Goal: Transaction & Acquisition: Purchase product/service

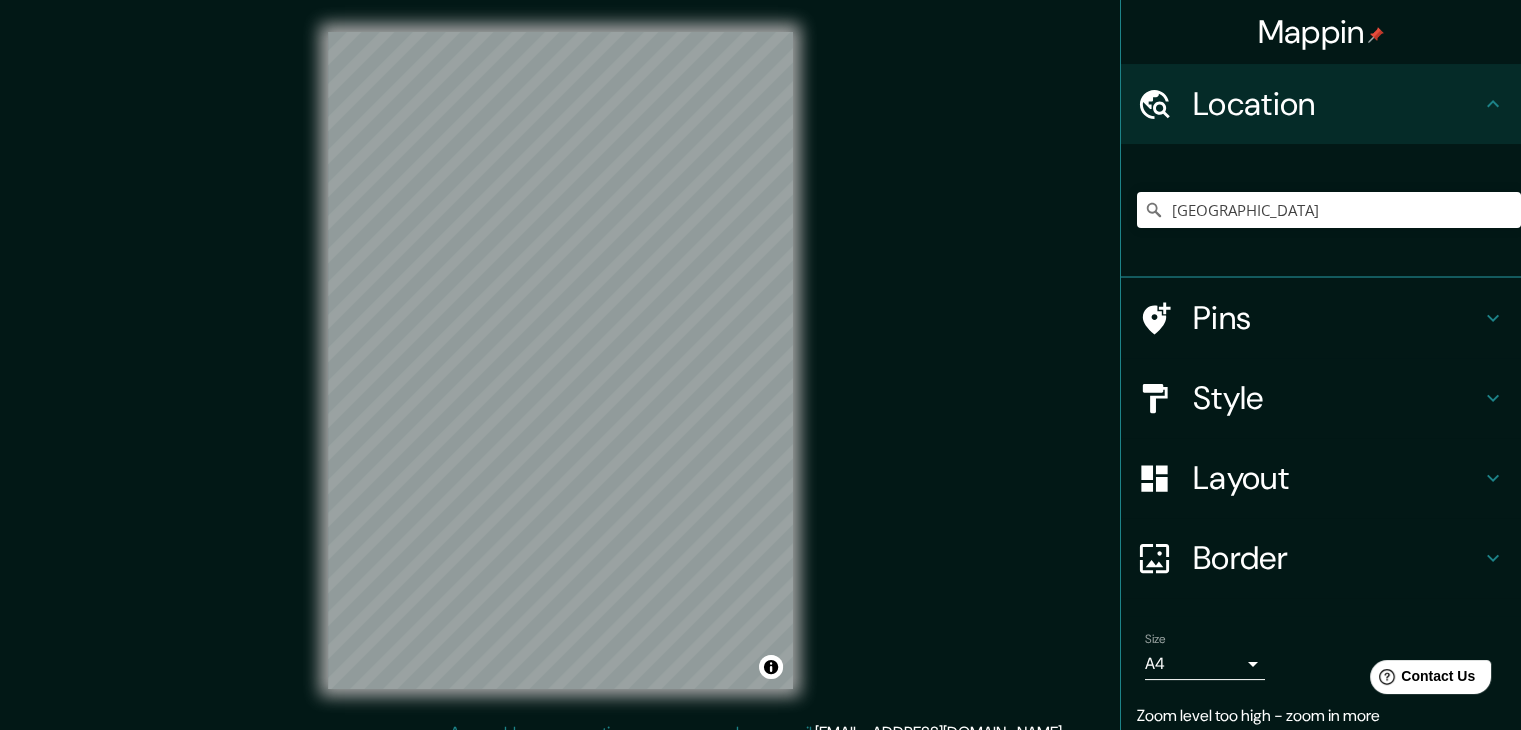
type input "[GEOGRAPHIC_DATA]"
click at [871, 450] on div "Mappin Location [GEOGRAPHIC_DATA] [GEOGRAPHIC_DATA] [GEOGRAPHIC_DATA] [GEOGRAPH…" at bounding box center [760, 376] width 1521 height 753
click at [903, 357] on div "Mappin Location [GEOGRAPHIC_DATA] [GEOGRAPHIC_DATA] [GEOGRAPHIC_DATA] [GEOGRAPH…" at bounding box center [760, 376] width 1521 height 753
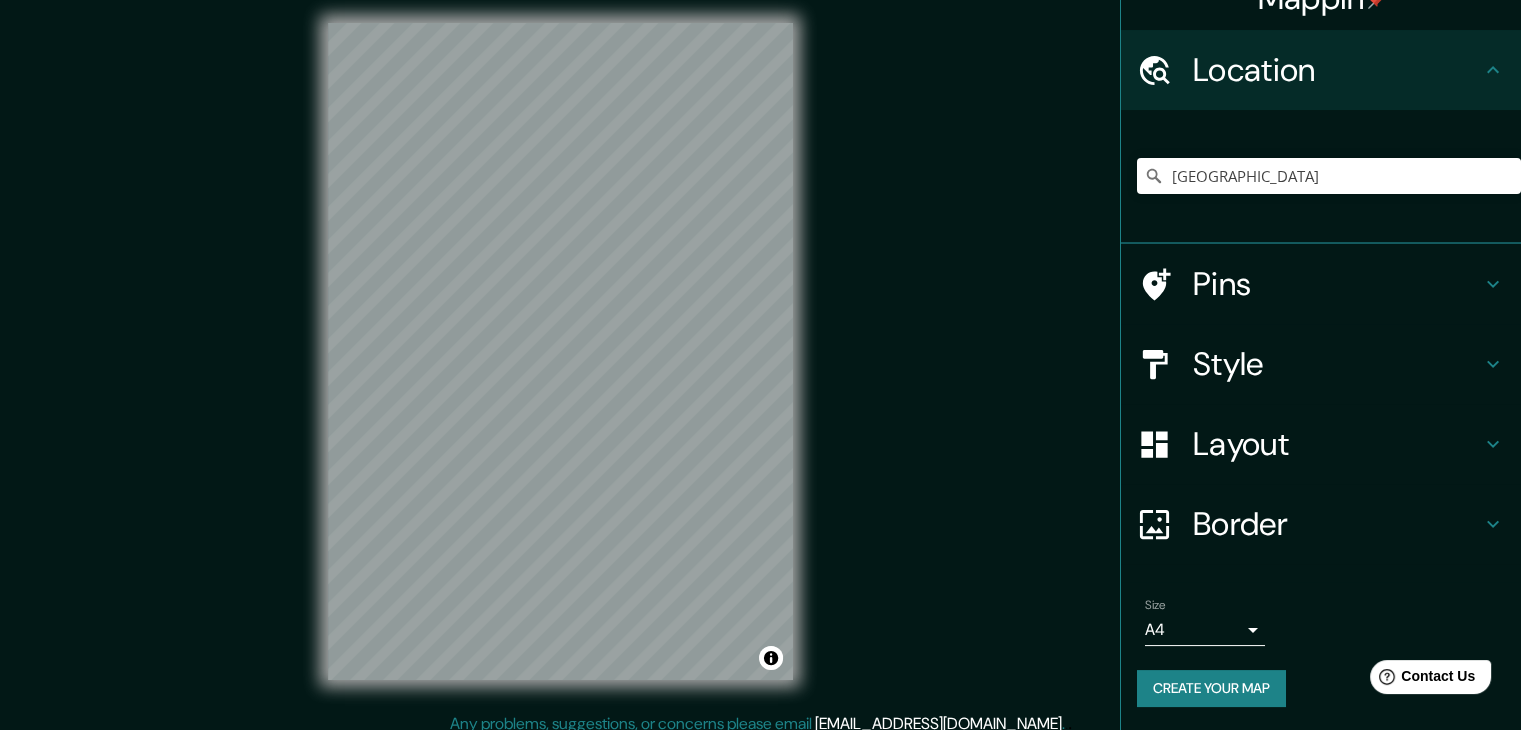
scroll to position [23, 0]
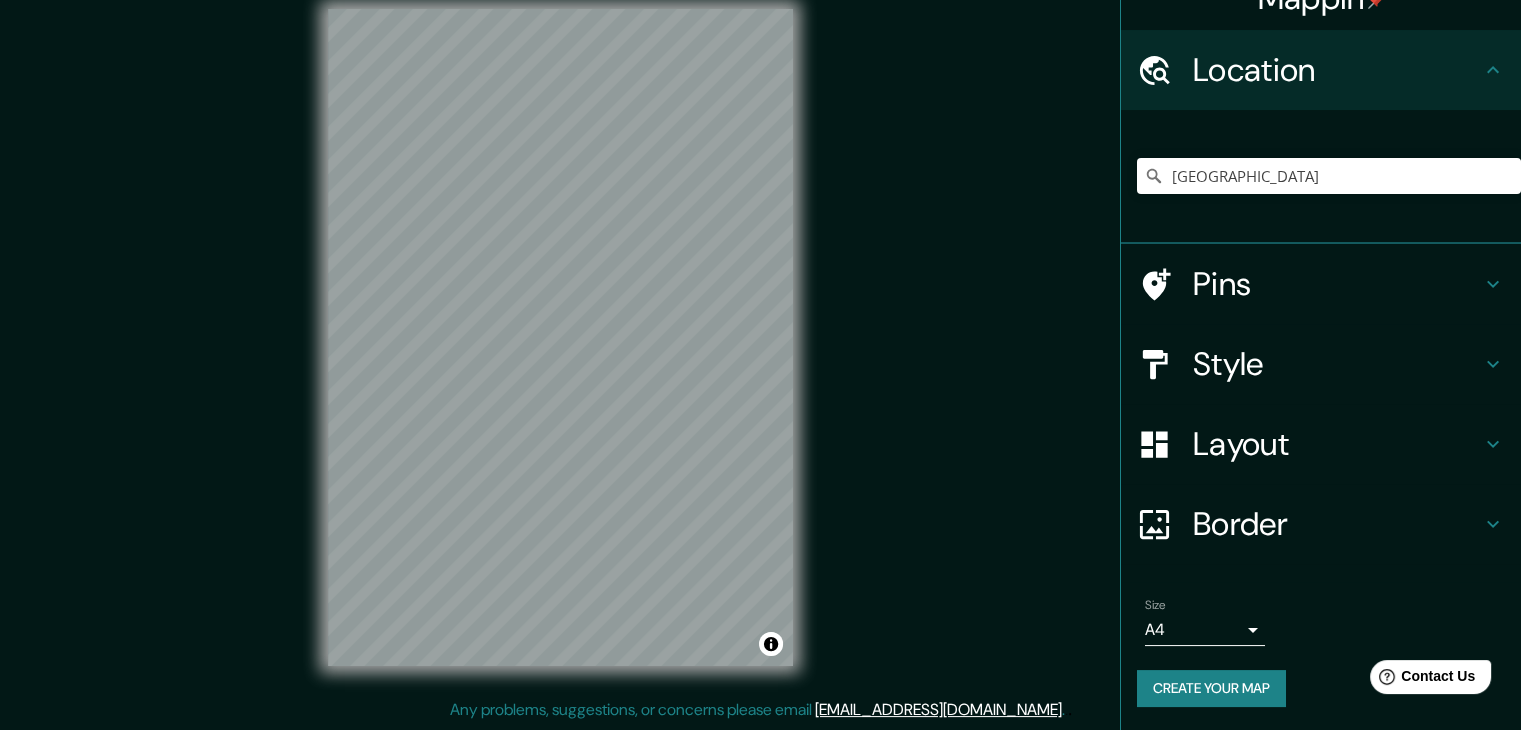
click at [473, 0] on html "Mappin Location [GEOGRAPHIC_DATA] [GEOGRAPHIC_DATA] [GEOGRAPHIC_DATA] [GEOGRAPH…" at bounding box center [760, 342] width 1521 height 730
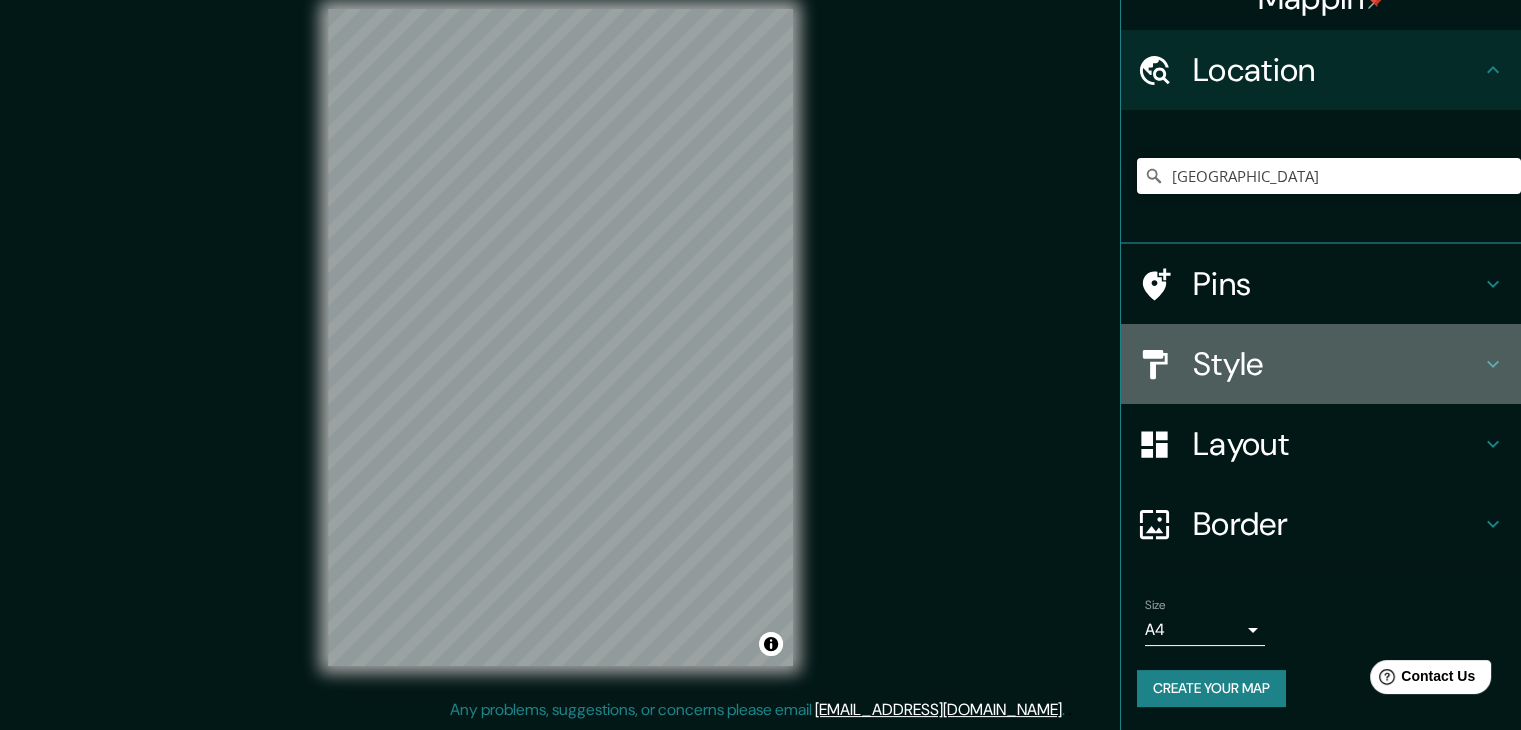
click at [1222, 376] on h4 "Style" at bounding box center [1337, 364] width 288 height 40
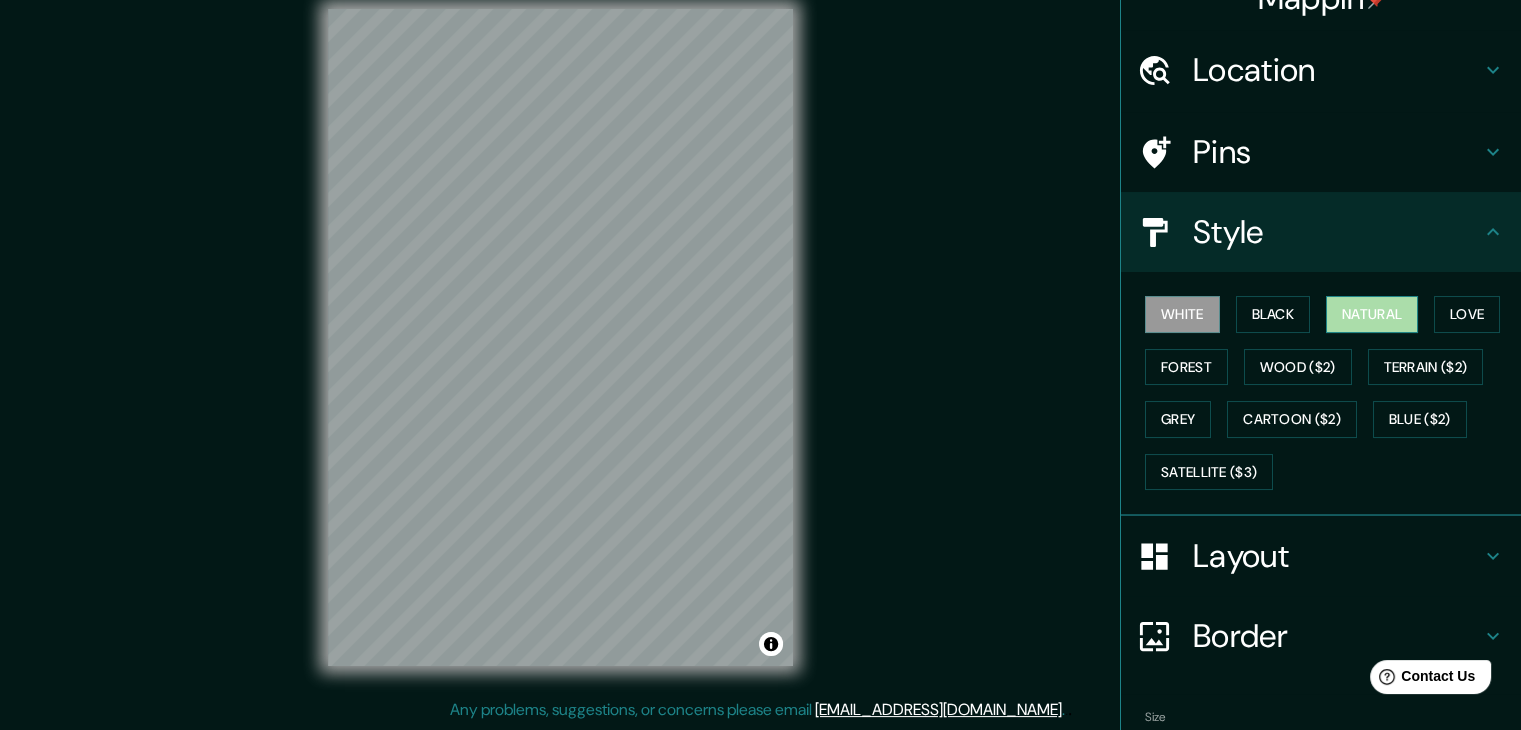
click at [1349, 326] on button "Natural" at bounding box center [1372, 314] width 92 height 37
click at [1478, 321] on button "Love" at bounding box center [1467, 314] width 66 height 37
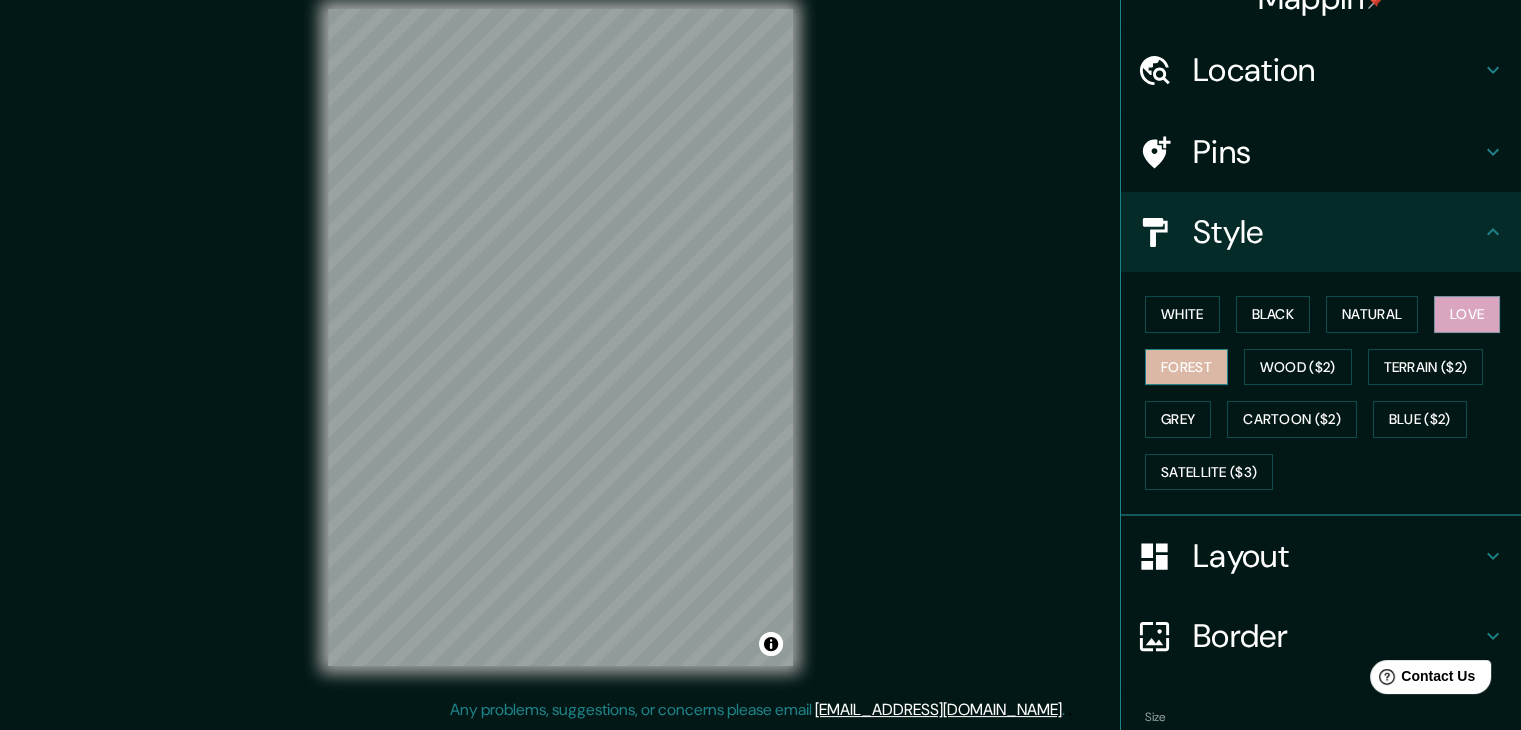
click at [1173, 373] on button "Forest" at bounding box center [1186, 367] width 83 height 37
click at [1275, 368] on button "Wood ($2)" at bounding box center [1298, 367] width 108 height 37
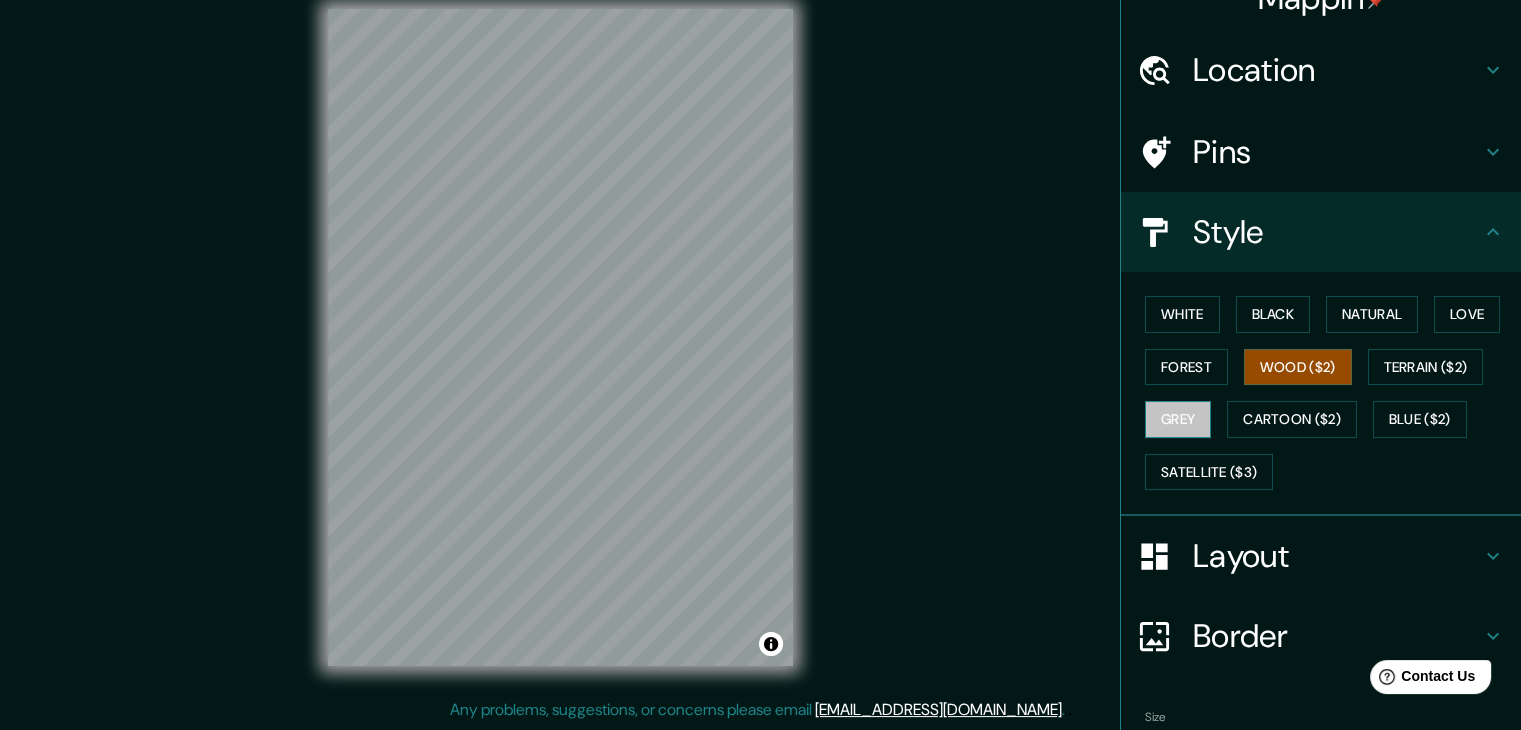
click at [1158, 429] on button "Grey" at bounding box center [1178, 419] width 66 height 37
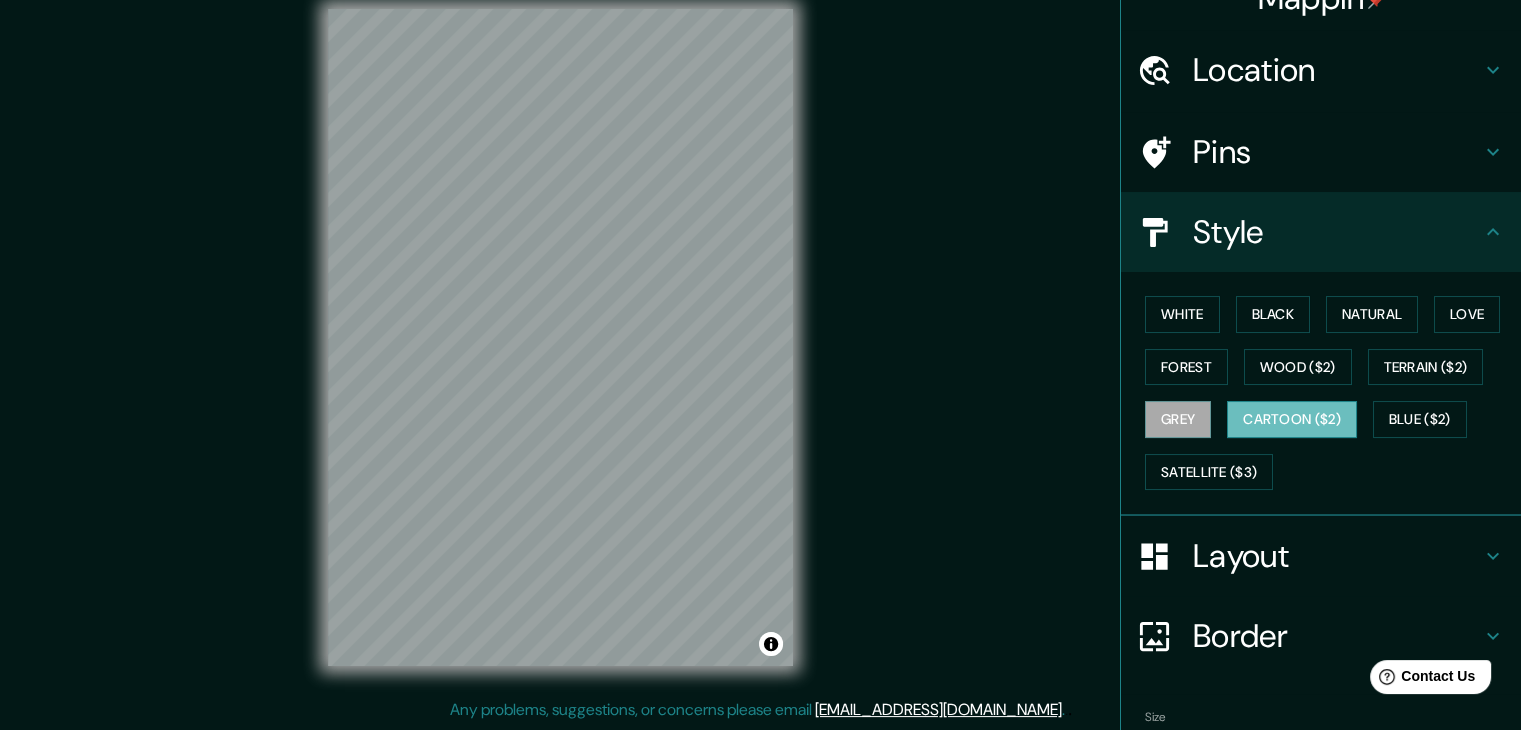
click at [1260, 420] on button "Cartoon ($2)" at bounding box center [1292, 419] width 130 height 37
click at [1410, 407] on button "Blue ($2)" at bounding box center [1420, 419] width 94 height 37
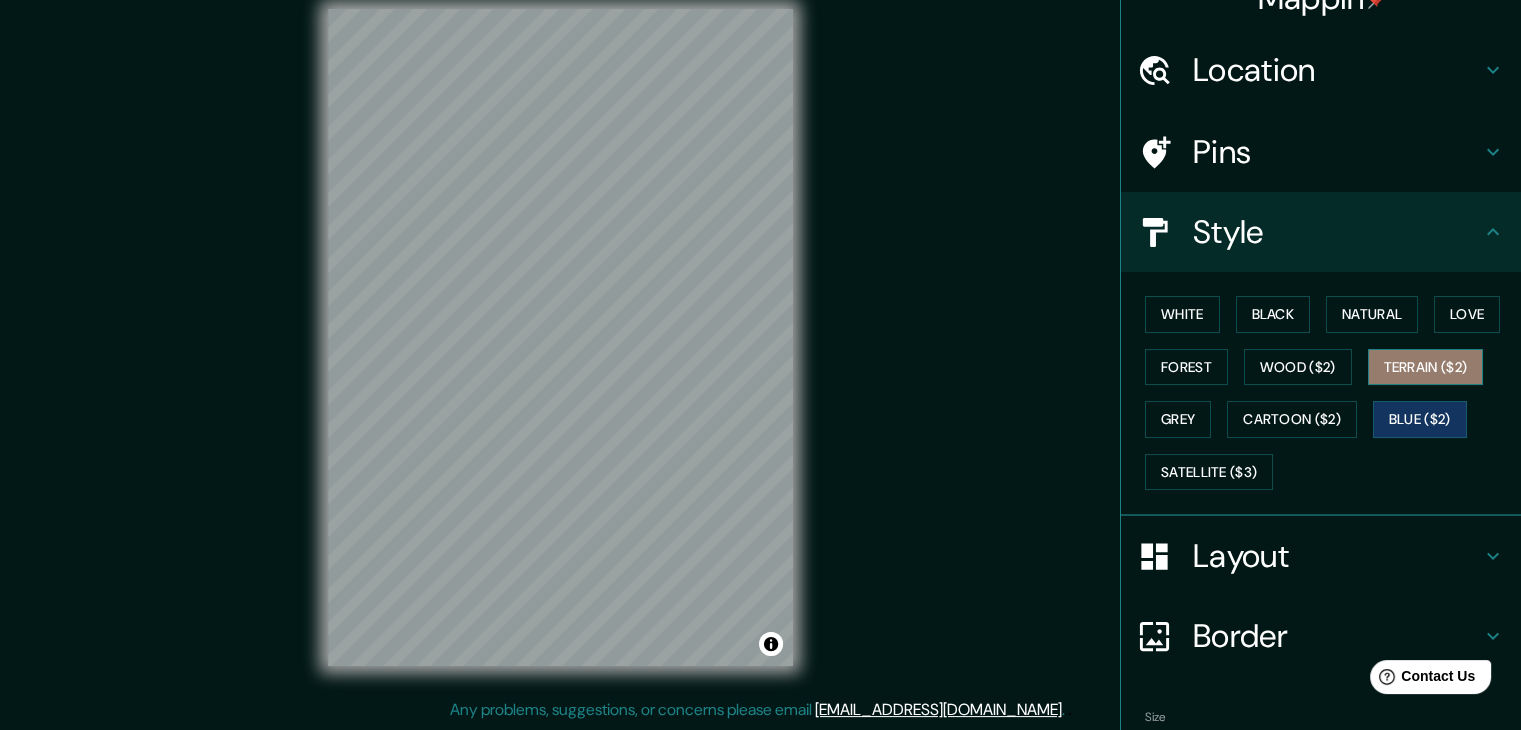
click at [1400, 365] on button "Terrain ($2)" at bounding box center [1426, 367] width 116 height 37
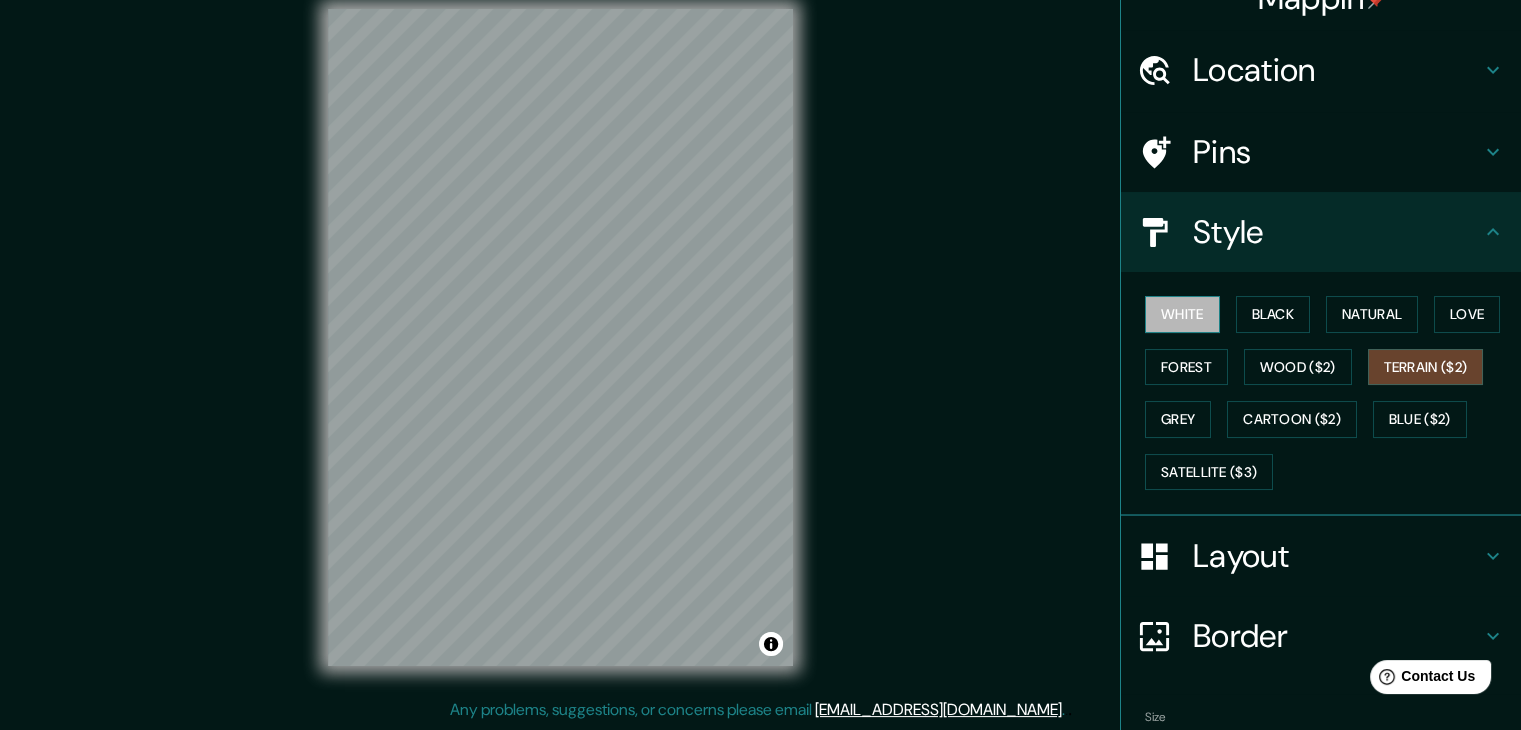
click at [1178, 315] on button "White" at bounding box center [1182, 314] width 75 height 37
click at [1255, 314] on button "Black" at bounding box center [1273, 314] width 75 height 37
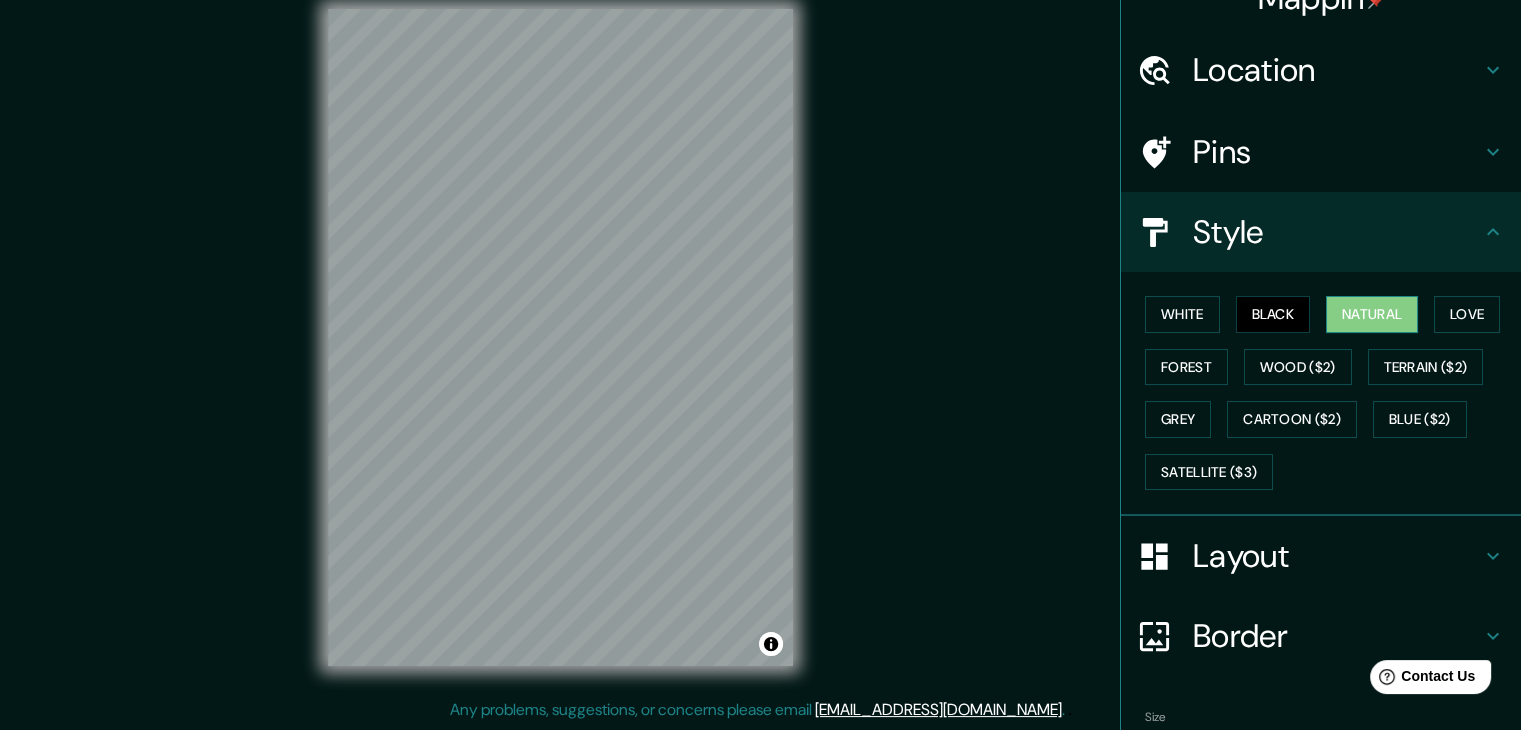
click at [1345, 313] on button "Natural" at bounding box center [1372, 314] width 92 height 37
click at [1191, 375] on button "Forest" at bounding box center [1186, 367] width 83 height 37
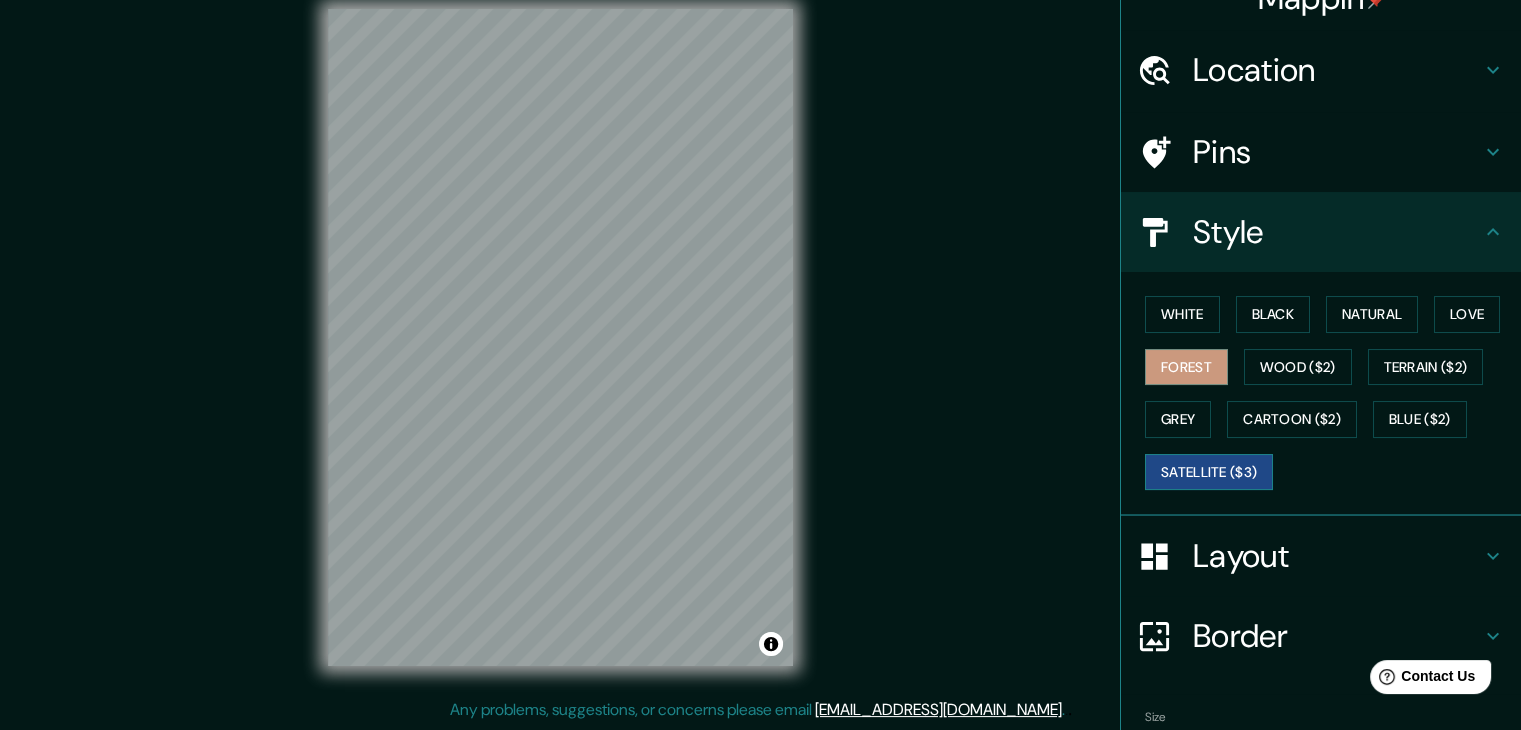
click at [1198, 473] on button "Satellite ($3)" at bounding box center [1209, 472] width 128 height 37
click at [1267, 317] on button "Black" at bounding box center [1273, 314] width 75 height 37
click at [1156, 361] on button "Forest" at bounding box center [1186, 367] width 83 height 37
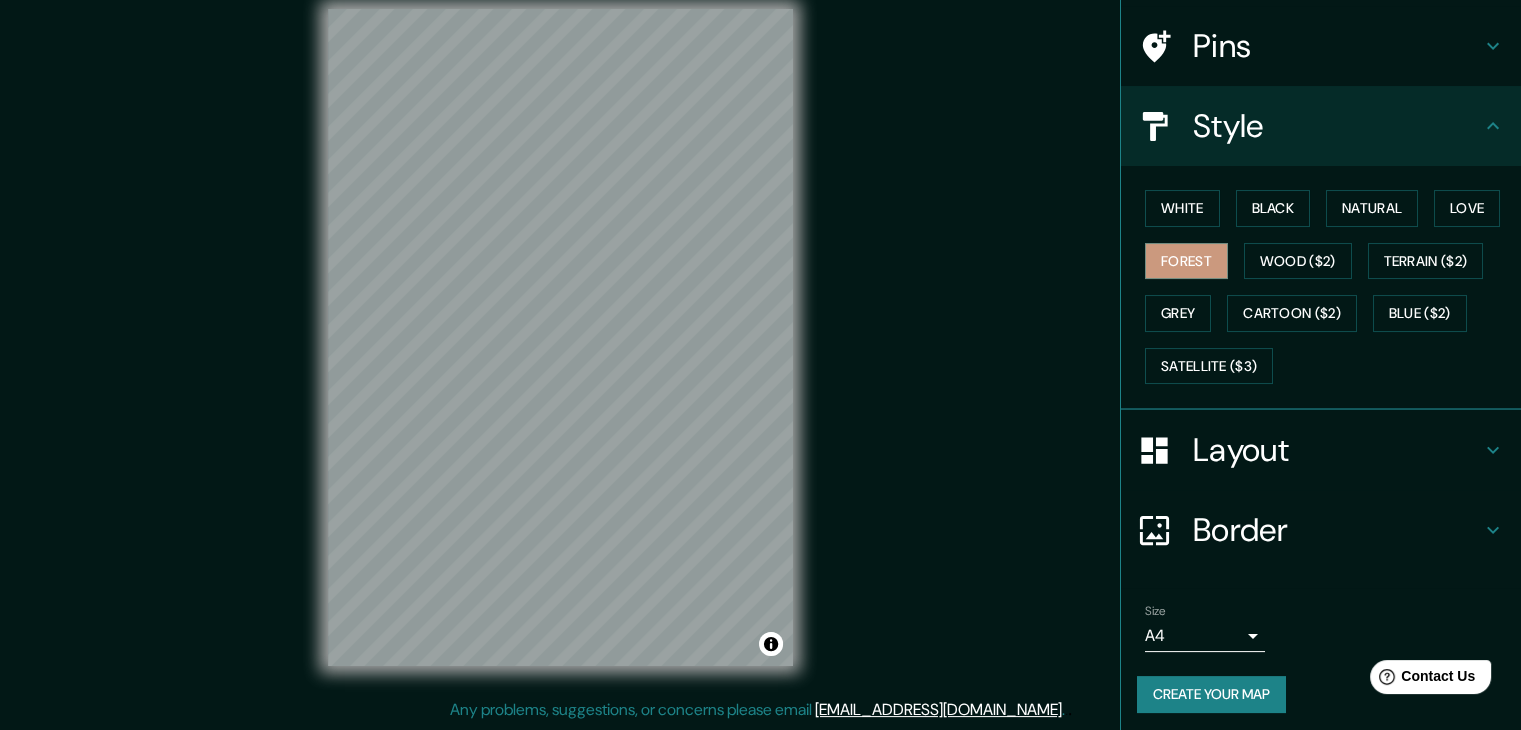
scroll to position [144, 0]
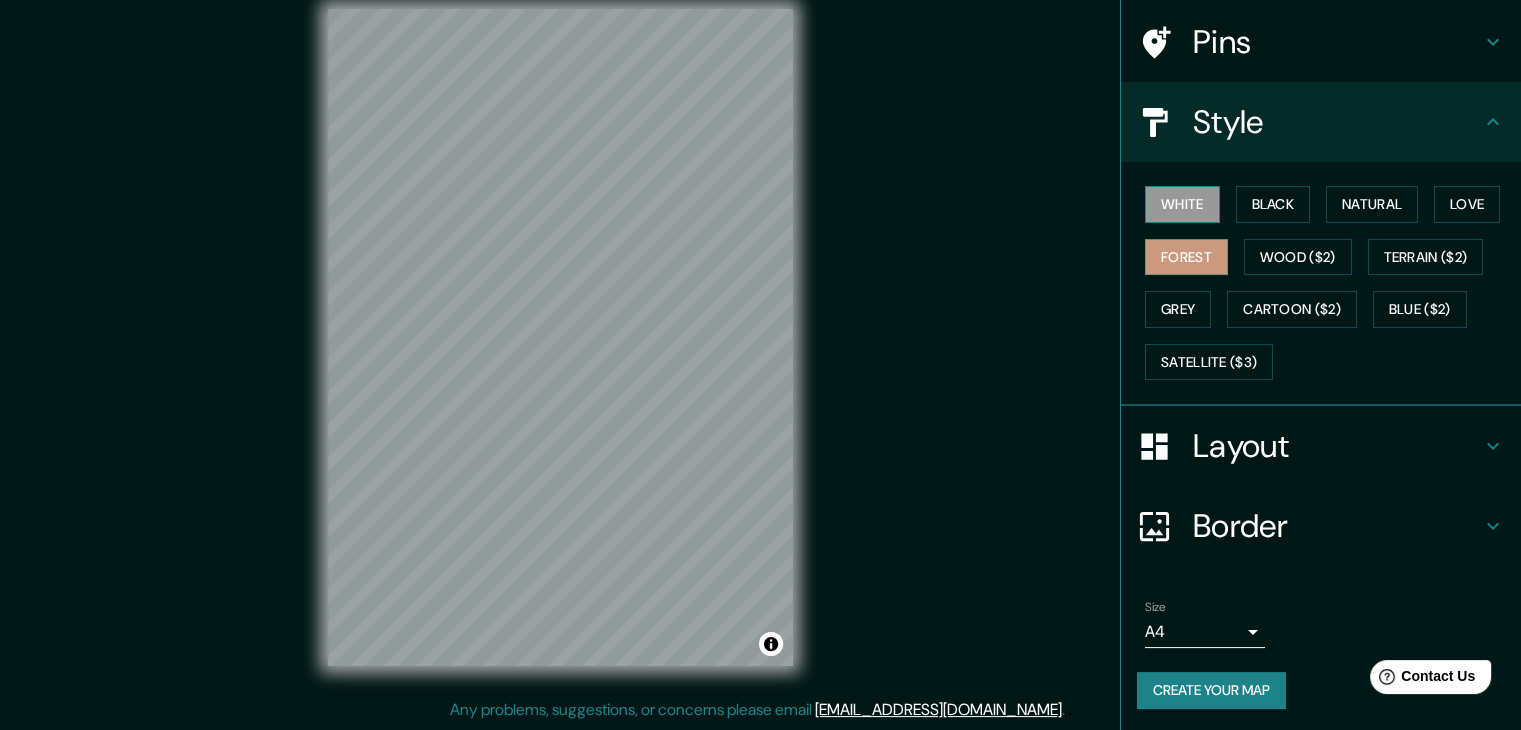
click at [1168, 191] on button "White" at bounding box center [1182, 204] width 75 height 37
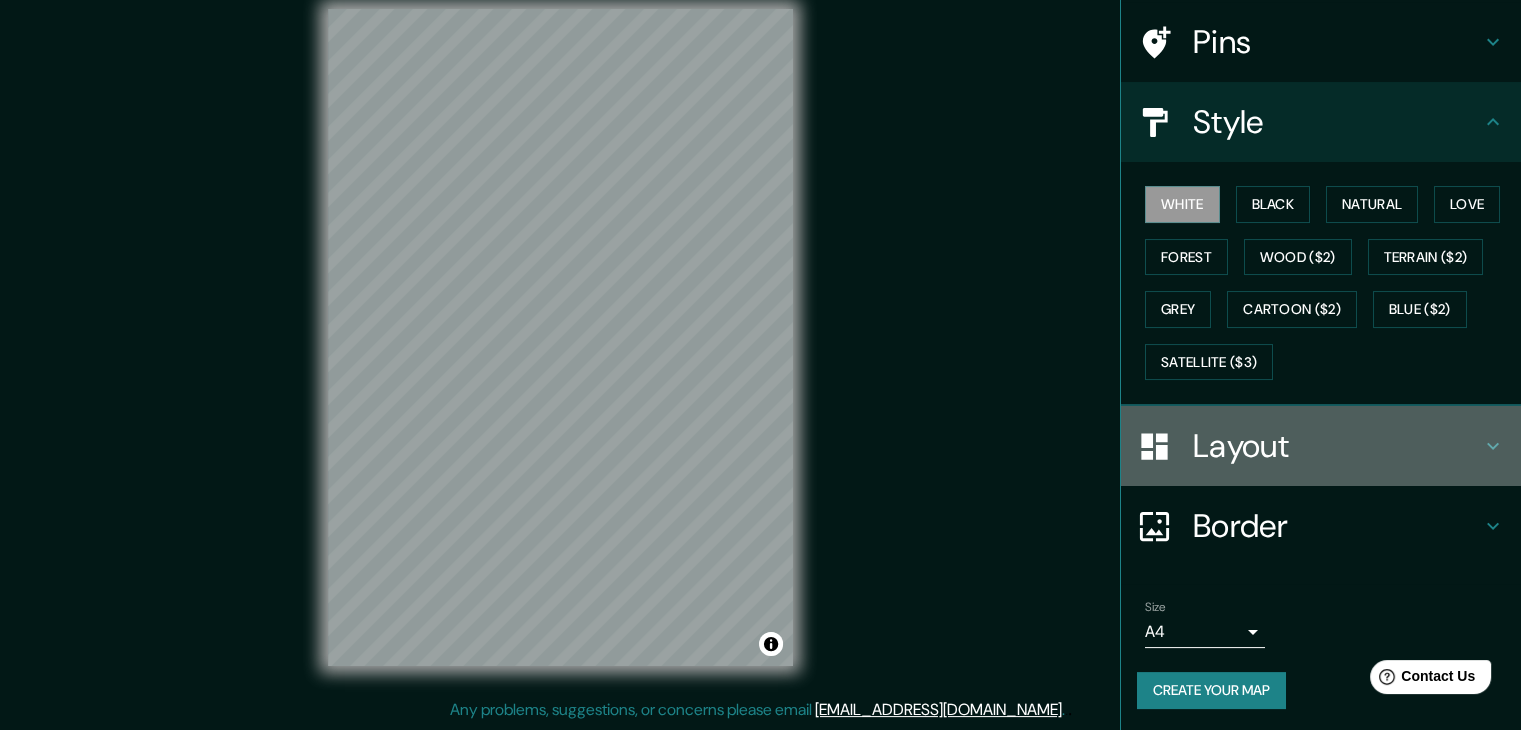
click at [1257, 439] on h4 "Layout" at bounding box center [1337, 446] width 288 height 40
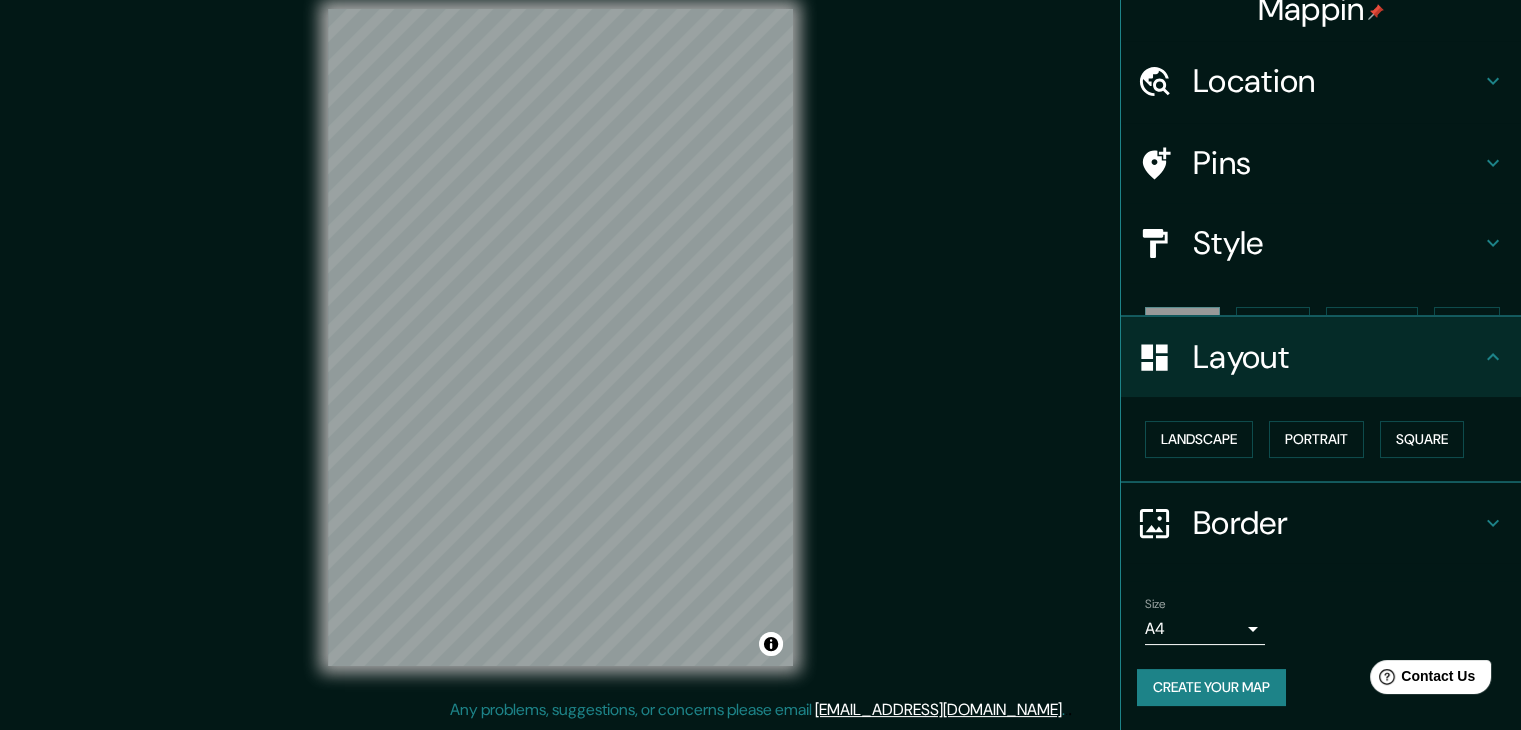
scroll to position [0, 0]
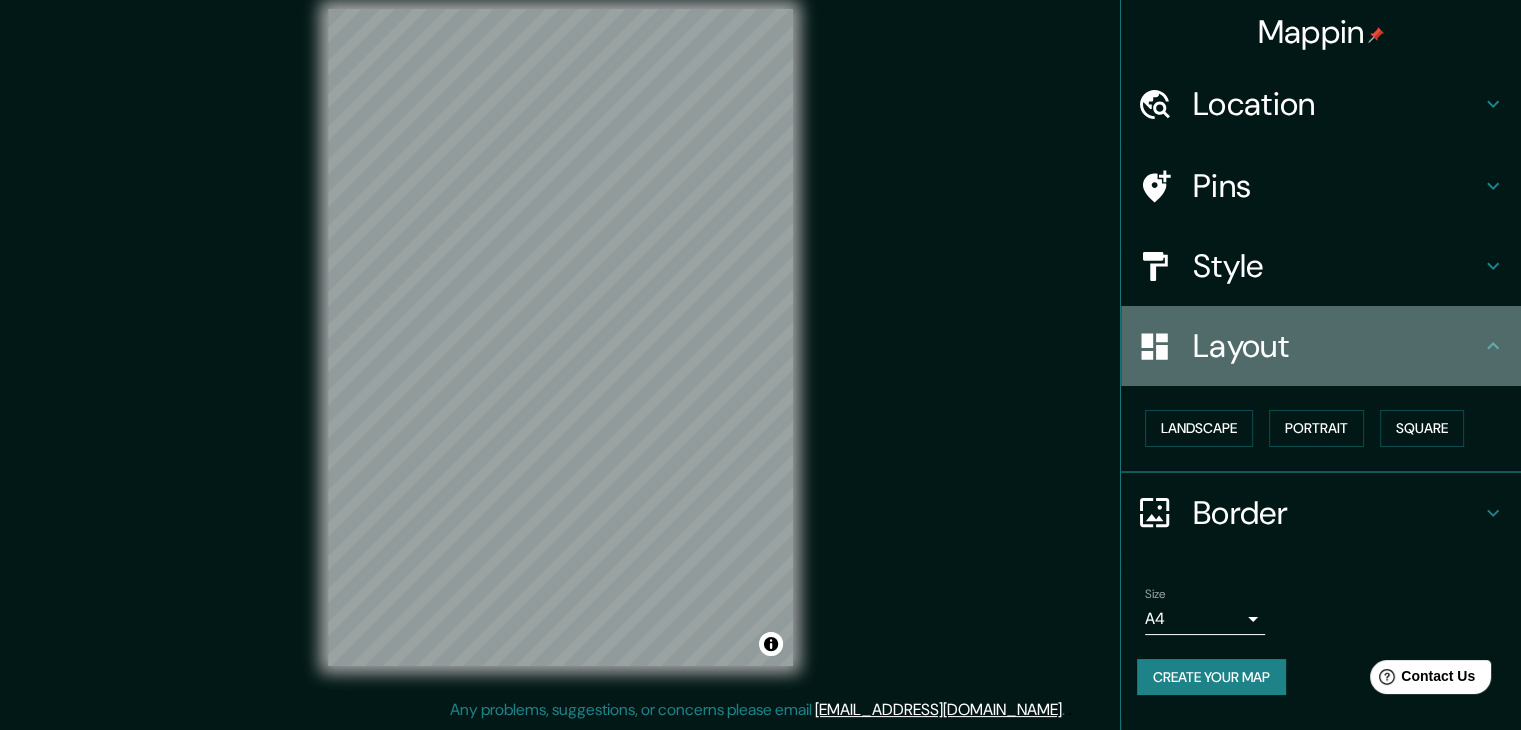
click at [1270, 364] on h4 "Layout" at bounding box center [1337, 346] width 288 height 40
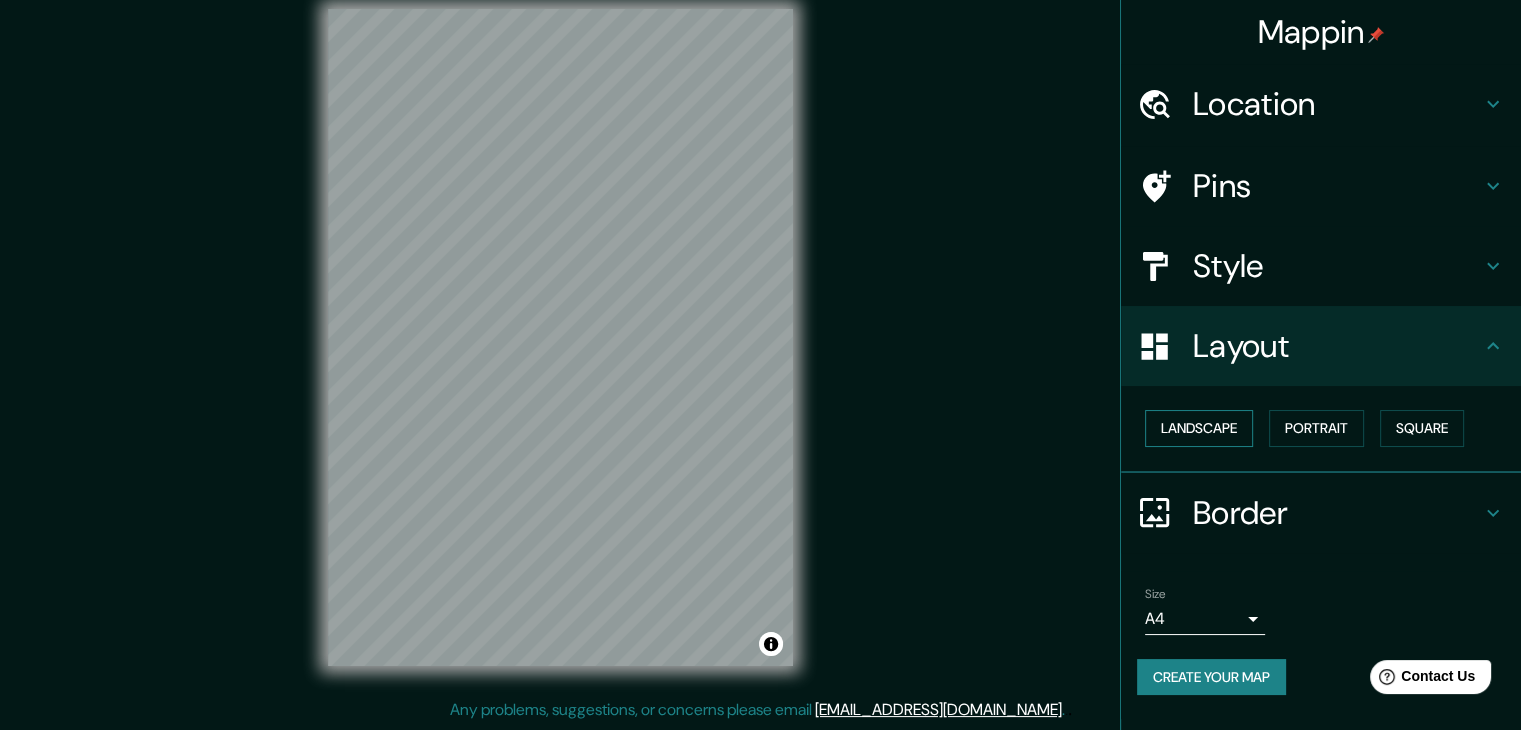
click at [1232, 433] on button "Landscape" at bounding box center [1199, 428] width 108 height 37
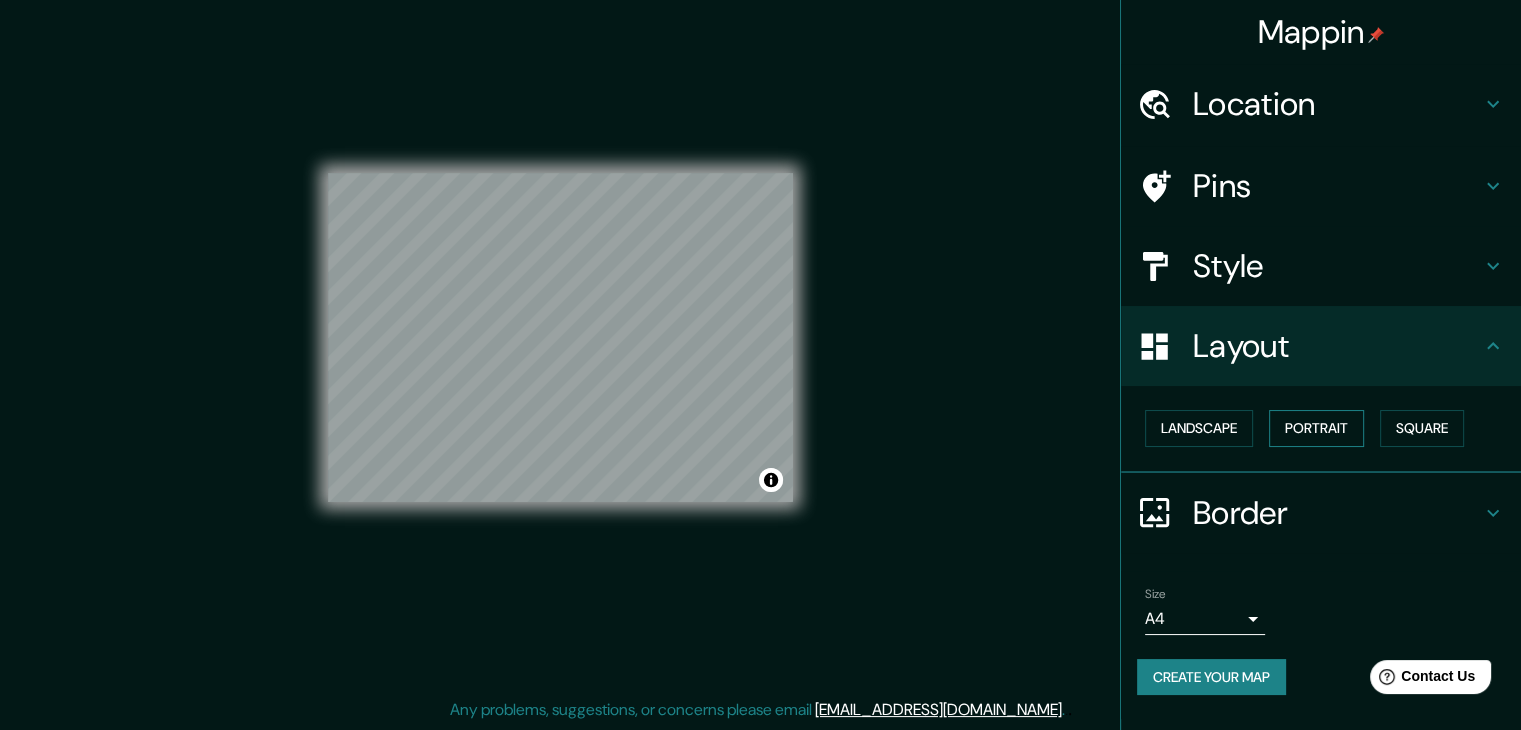
click at [1306, 429] on button "Portrait" at bounding box center [1316, 428] width 95 height 37
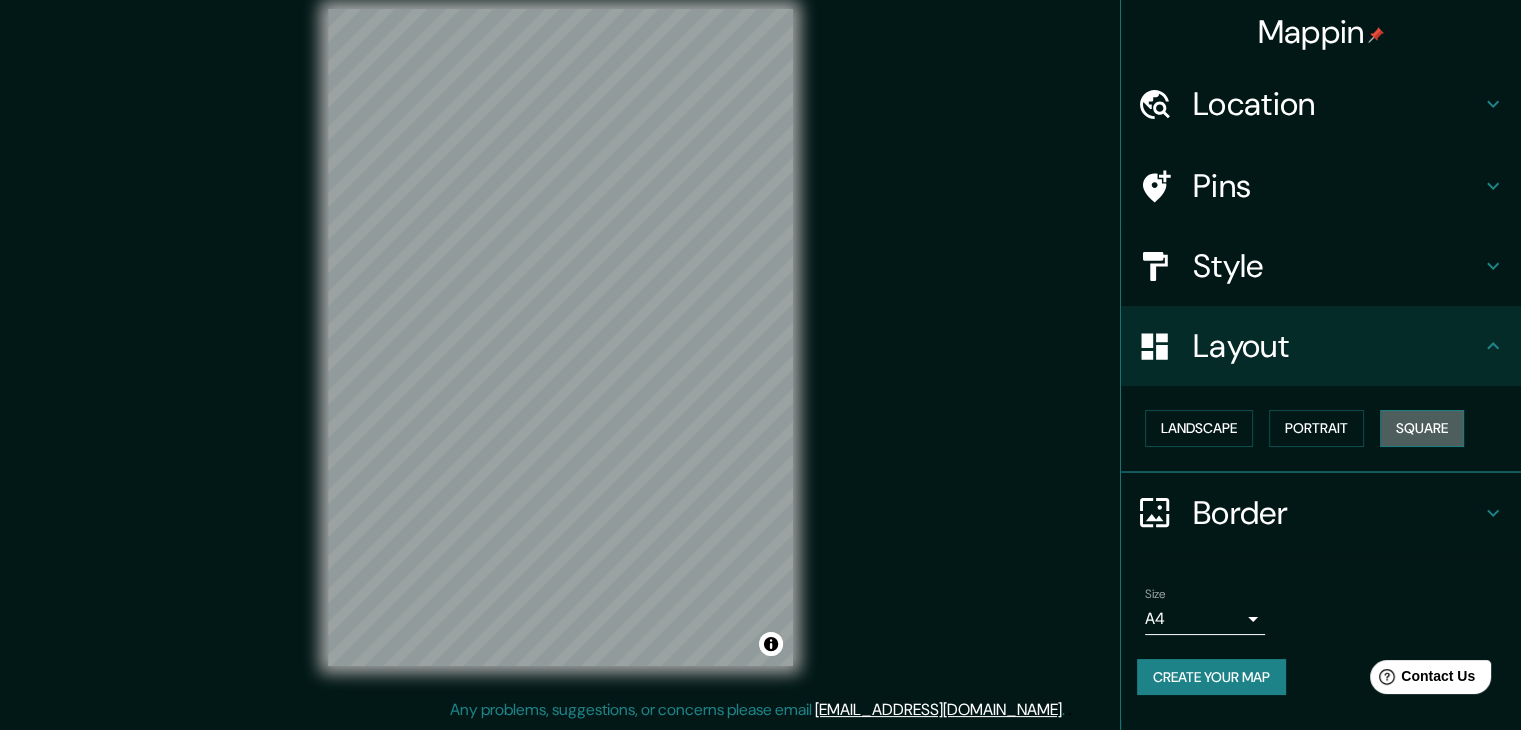
click at [1420, 430] on button "Square" at bounding box center [1422, 428] width 84 height 37
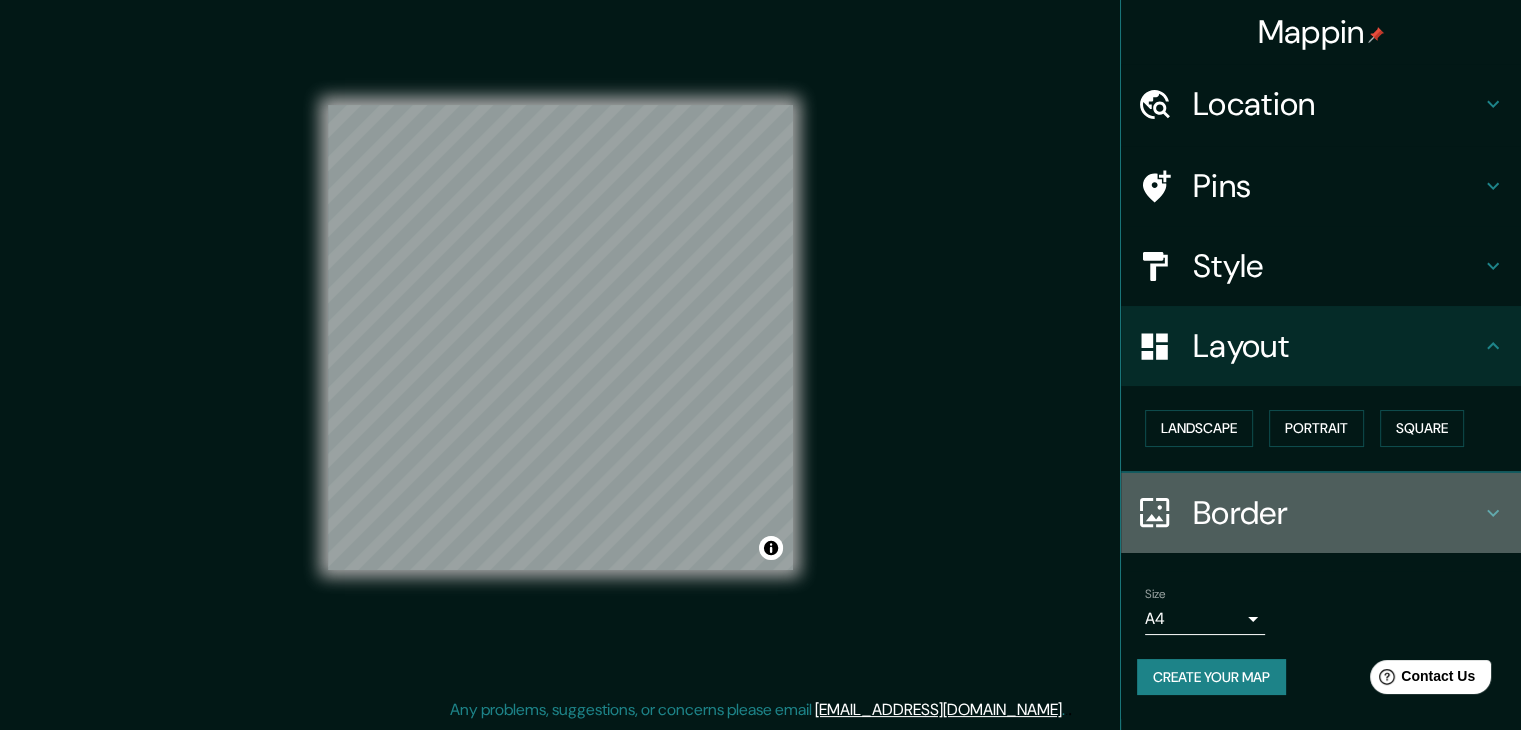
click at [1261, 509] on h4 "Border" at bounding box center [1337, 513] width 288 height 40
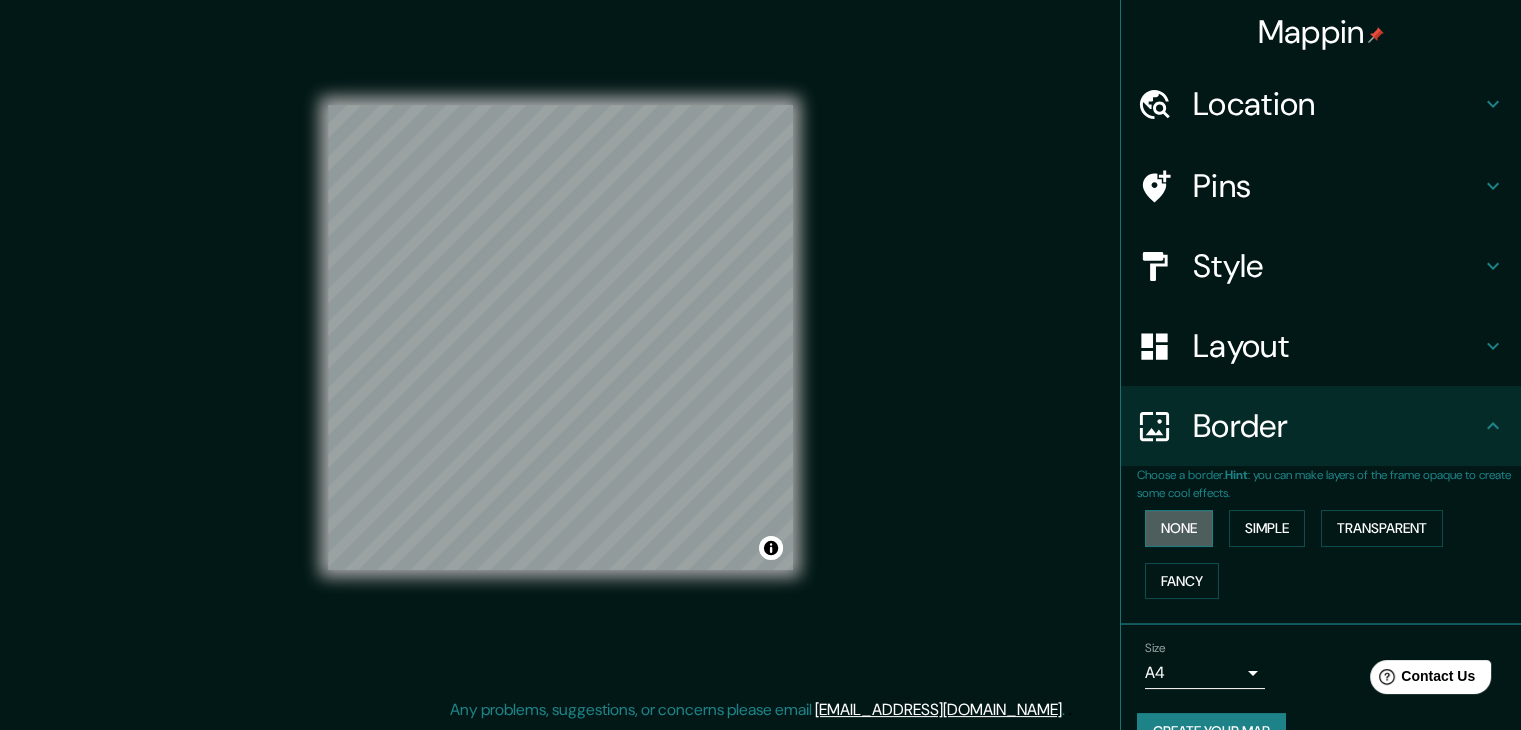
click at [1172, 540] on button "None" at bounding box center [1179, 528] width 68 height 37
click at [1176, 583] on button "Fancy" at bounding box center [1182, 581] width 74 height 37
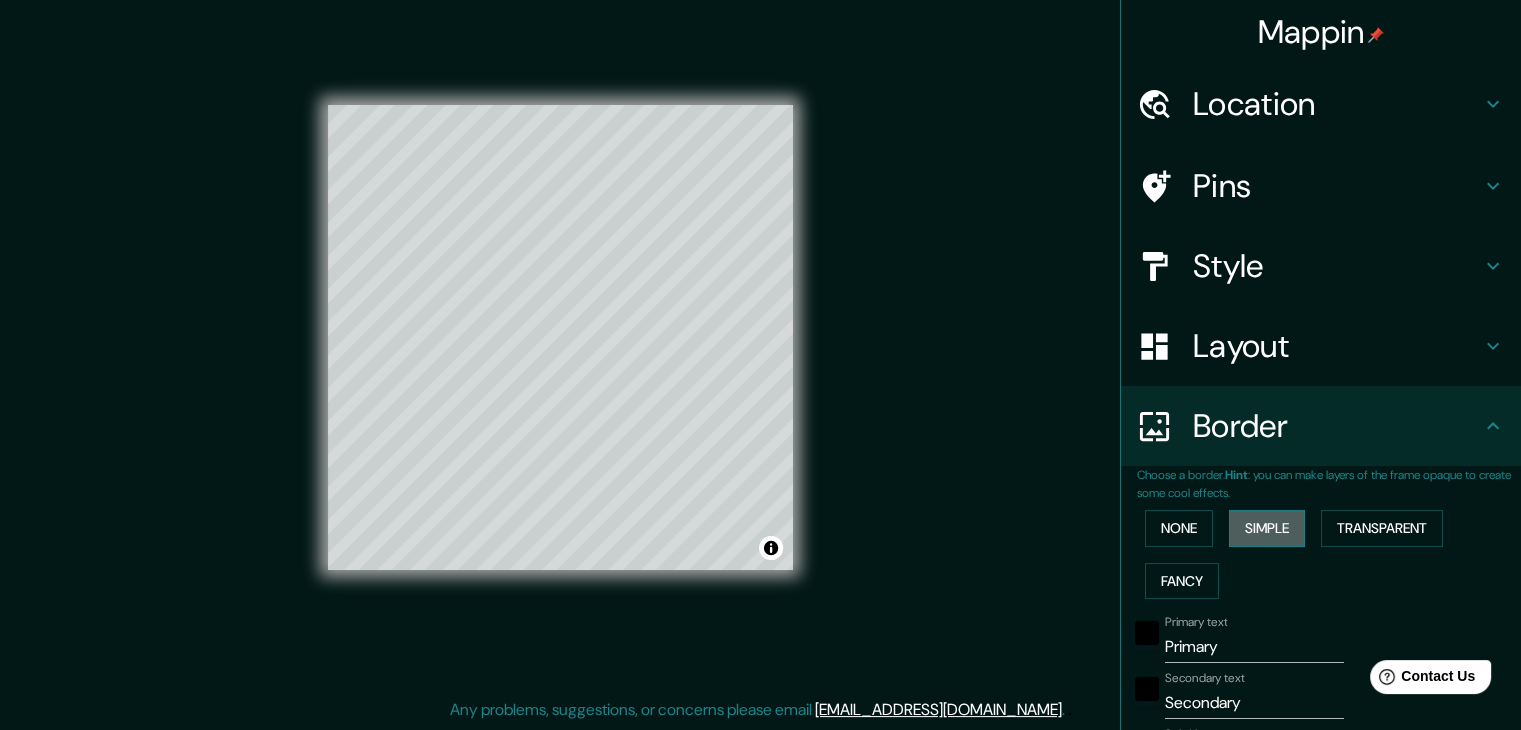
click at [1245, 525] on button "Simple" at bounding box center [1267, 528] width 76 height 37
click at [1340, 522] on button "Transparent" at bounding box center [1382, 528] width 122 height 37
click at [1172, 531] on button "None" at bounding box center [1179, 528] width 68 height 37
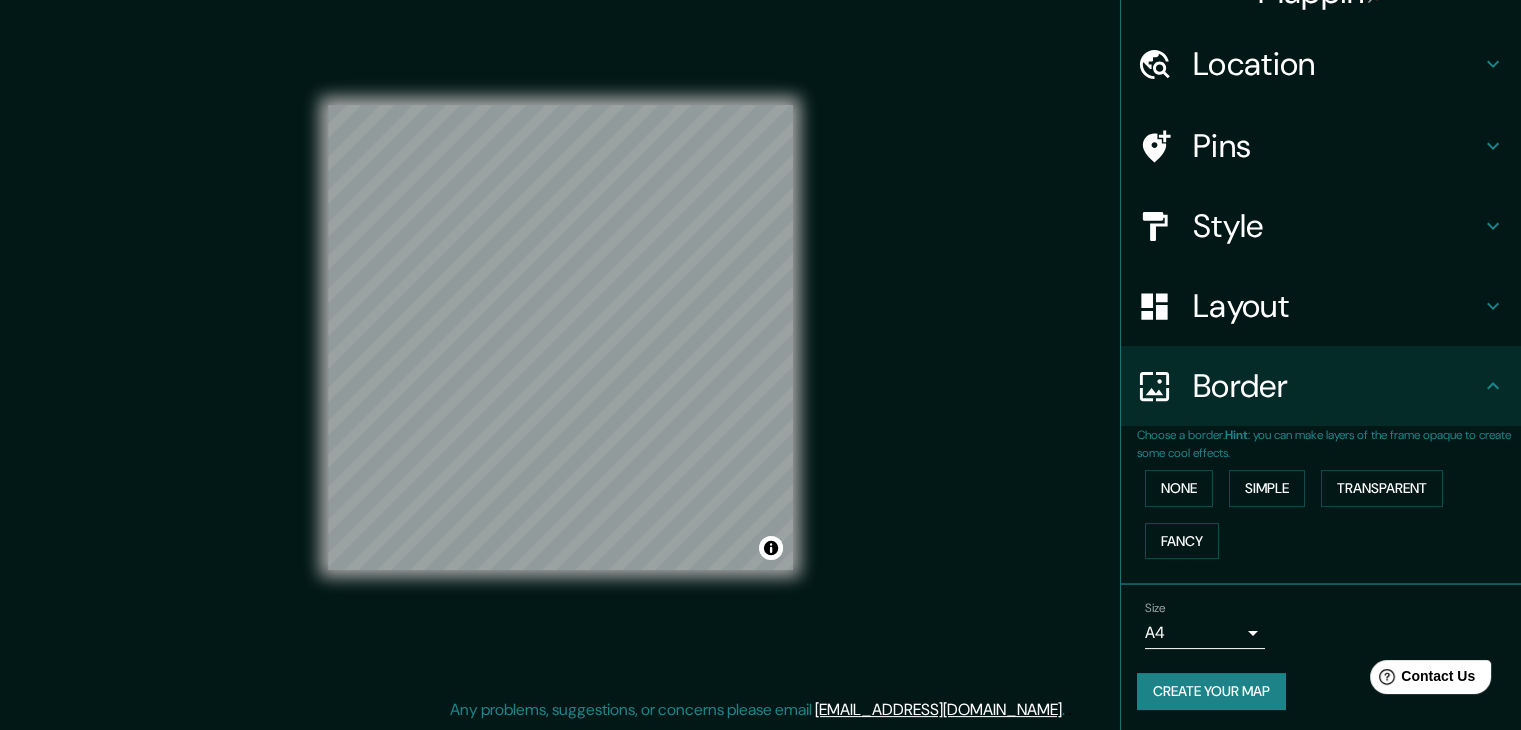
scroll to position [42, 0]
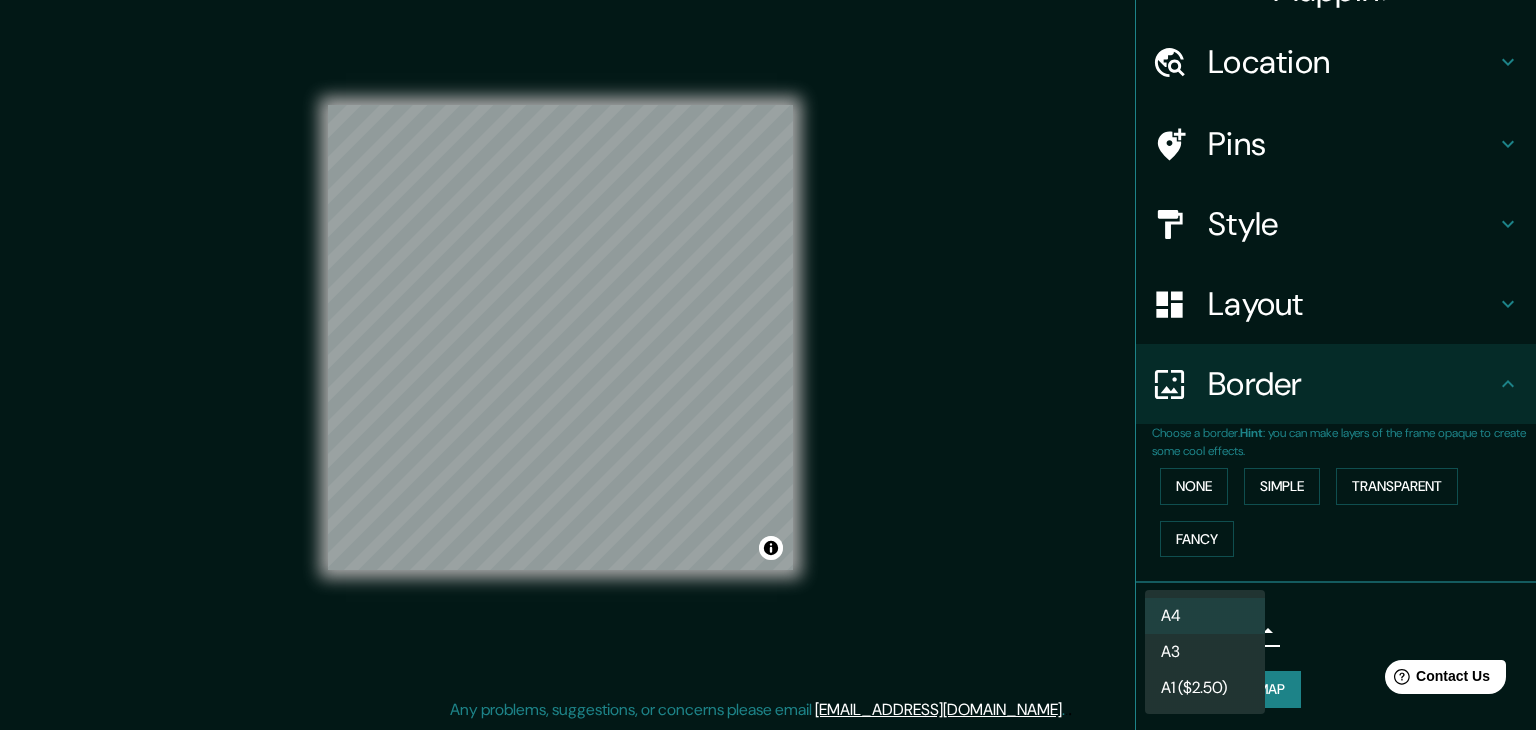
click at [1220, 621] on body "Mappin Location [GEOGRAPHIC_DATA] [GEOGRAPHIC_DATA] [GEOGRAPHIC_DATA] [GEOGRAPH…" at bounding box center [768, 342] width 1536 height 730
click at [1200, 649] on li "A3" at bounding box center [1205, 652] width 120 height 36
